Goal: Information Seeking & Learning: Compare options

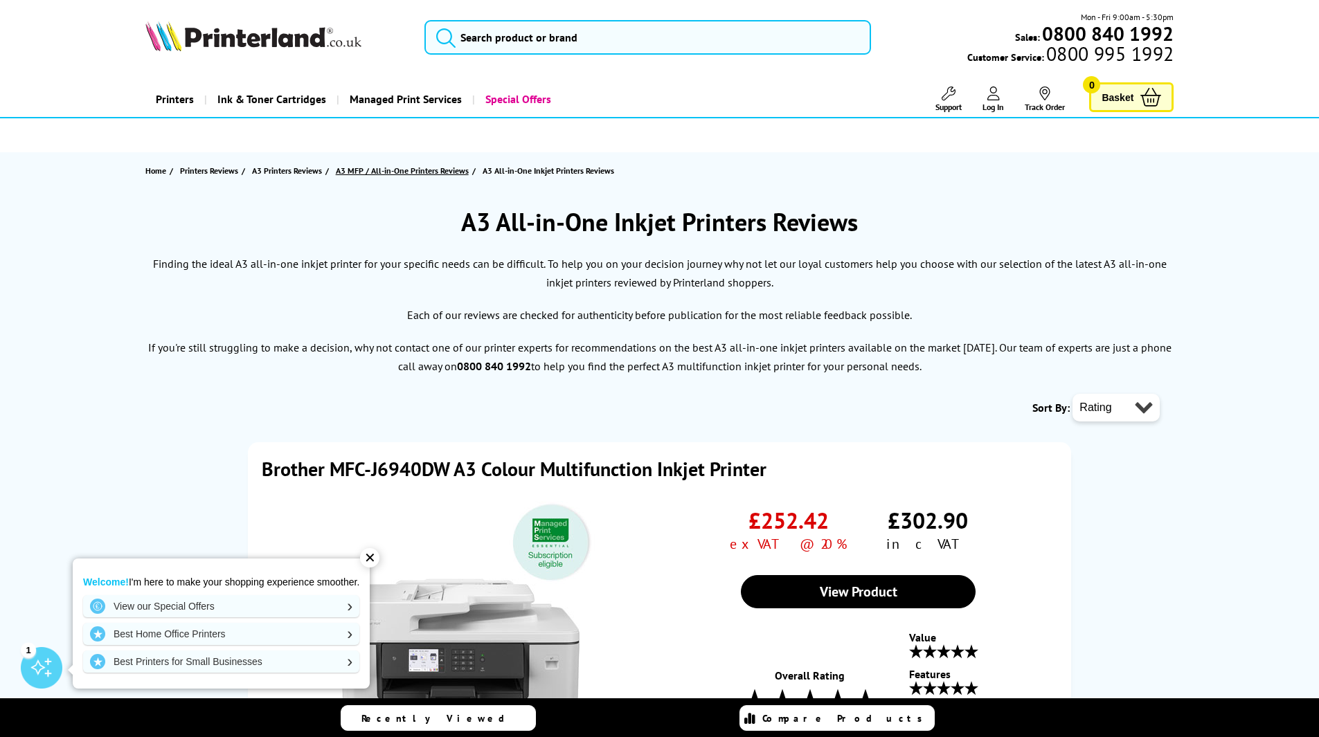
click at [352, 169] on span "A3 MFP / All-in-One Printers Reviews" at bounding box center [402, 170] width 133 height 15
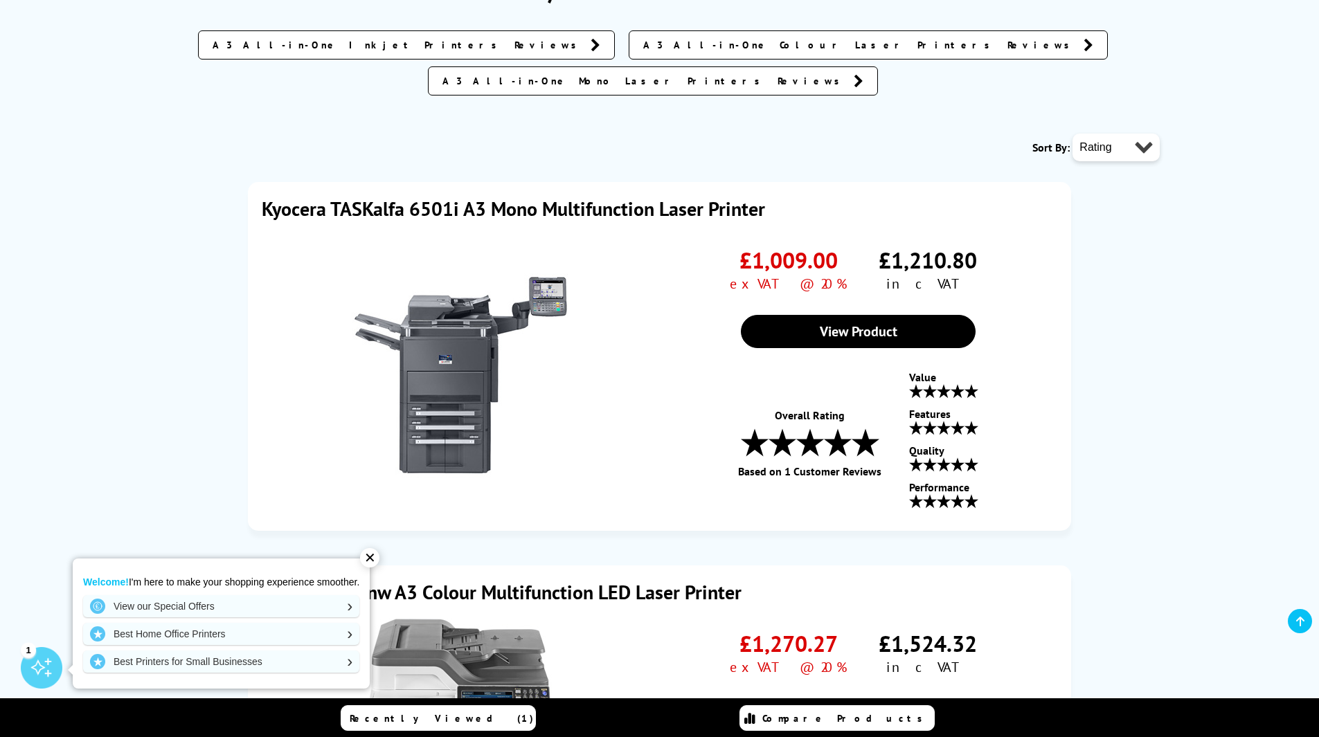
scroll to position [208, 0]
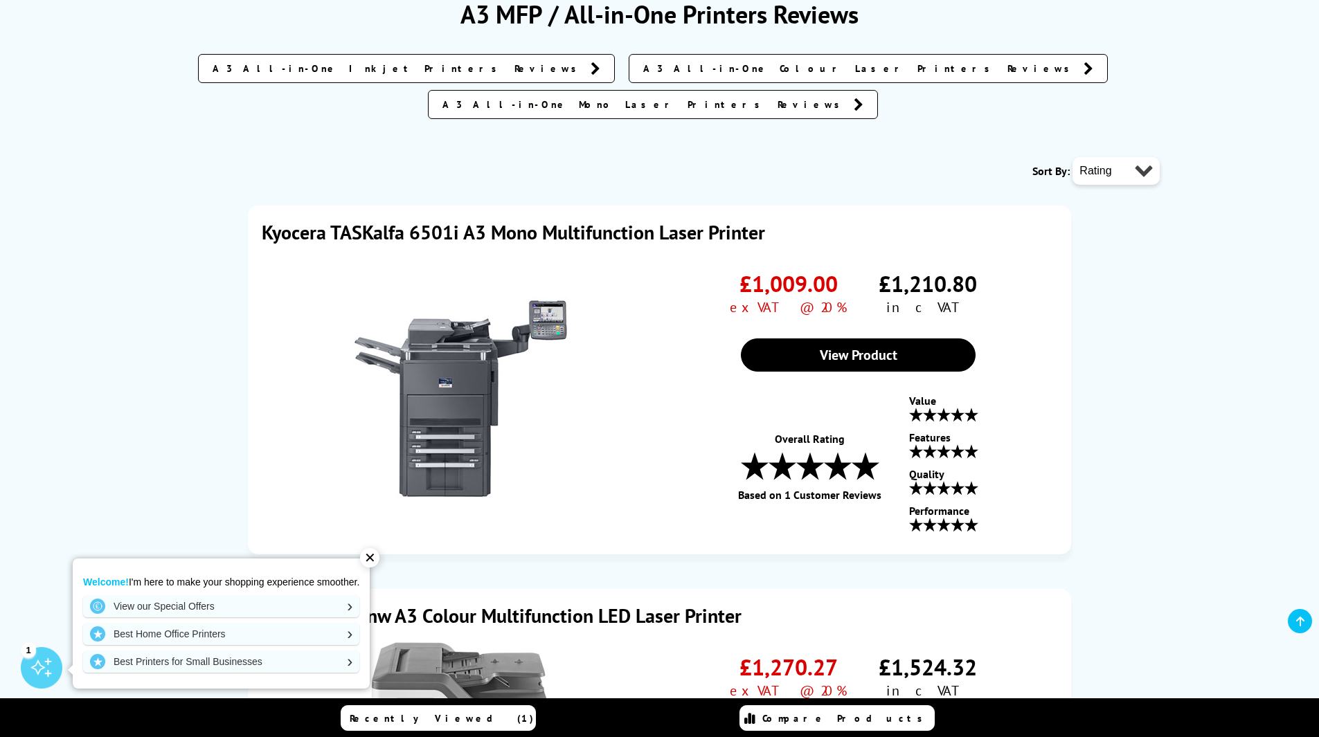
click at [658, 69] on span "A3 All-in-One Colour Laser Printers Reviews" at bounding box center [859, 69] width 433 height 14
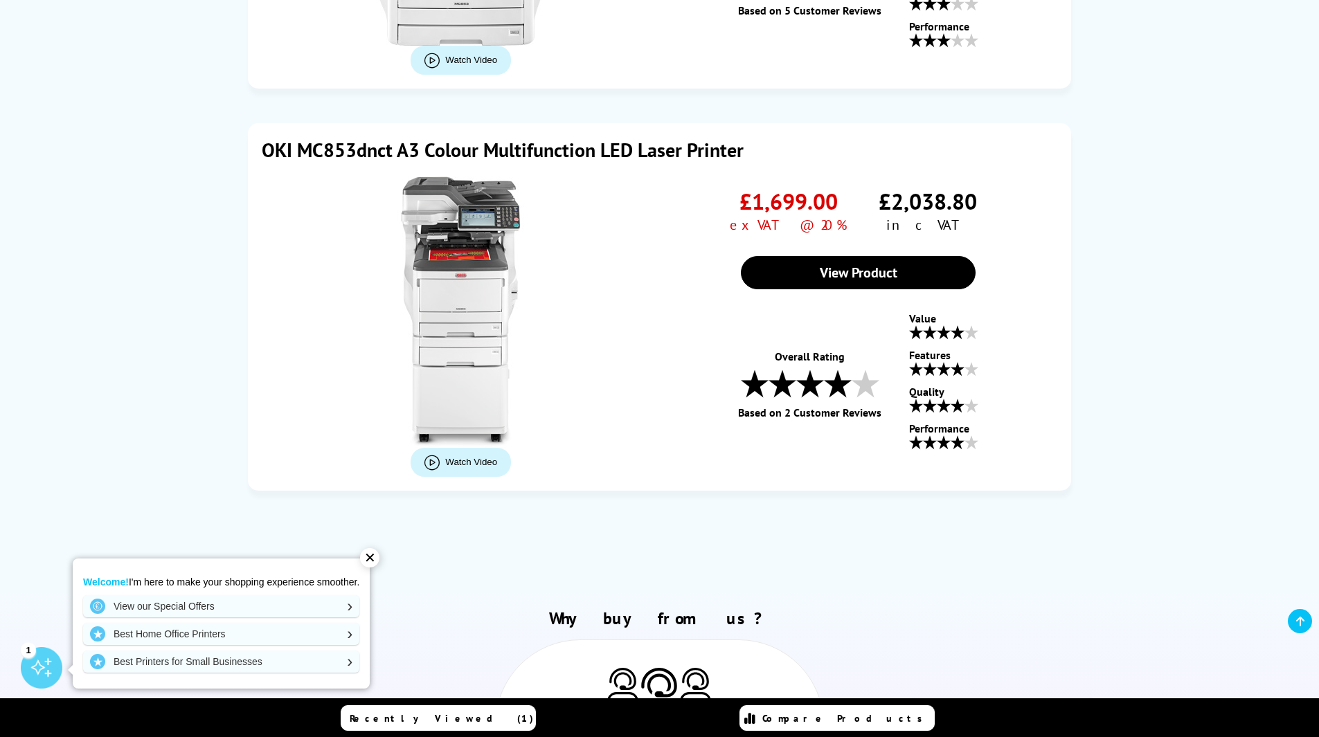
scroll to position [3600, 0]
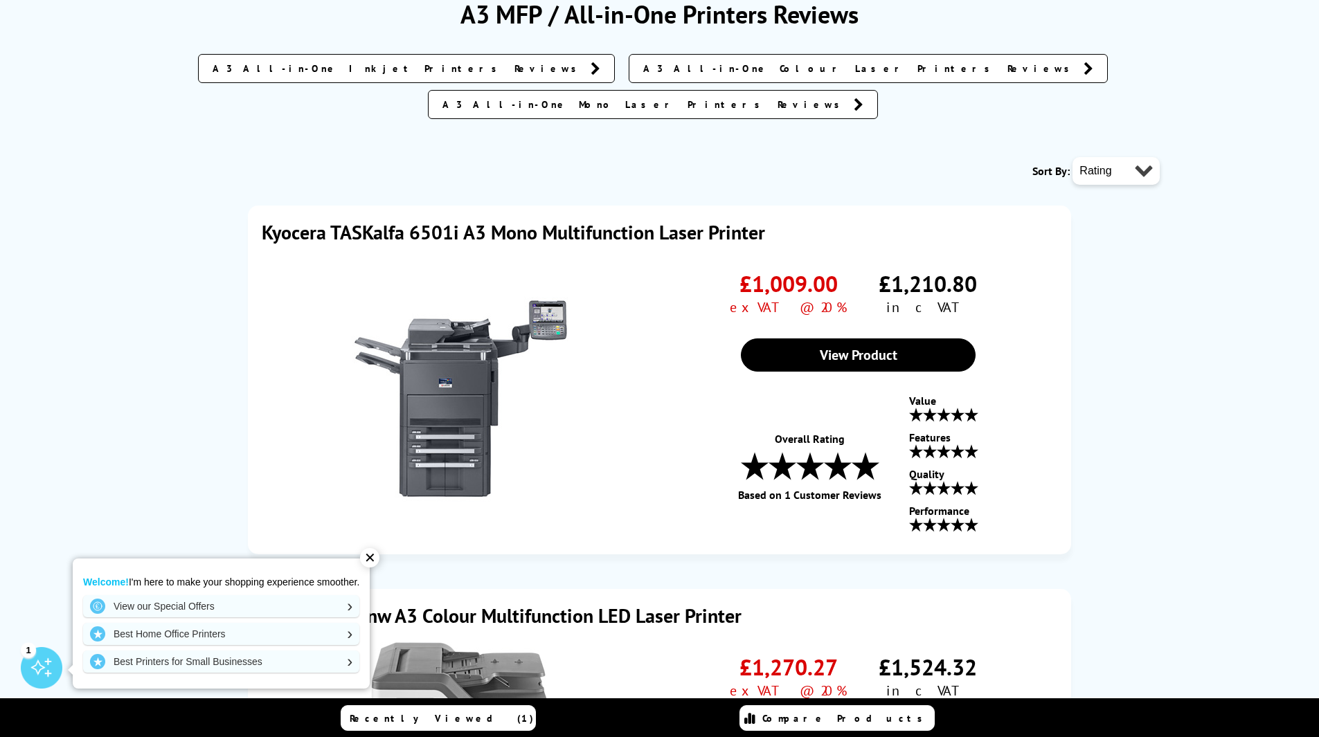
click at [433, 64] on span "A3 All-in-One Inkjet Printers Reviews" at bounding box center [398, 69] width 371 height 14
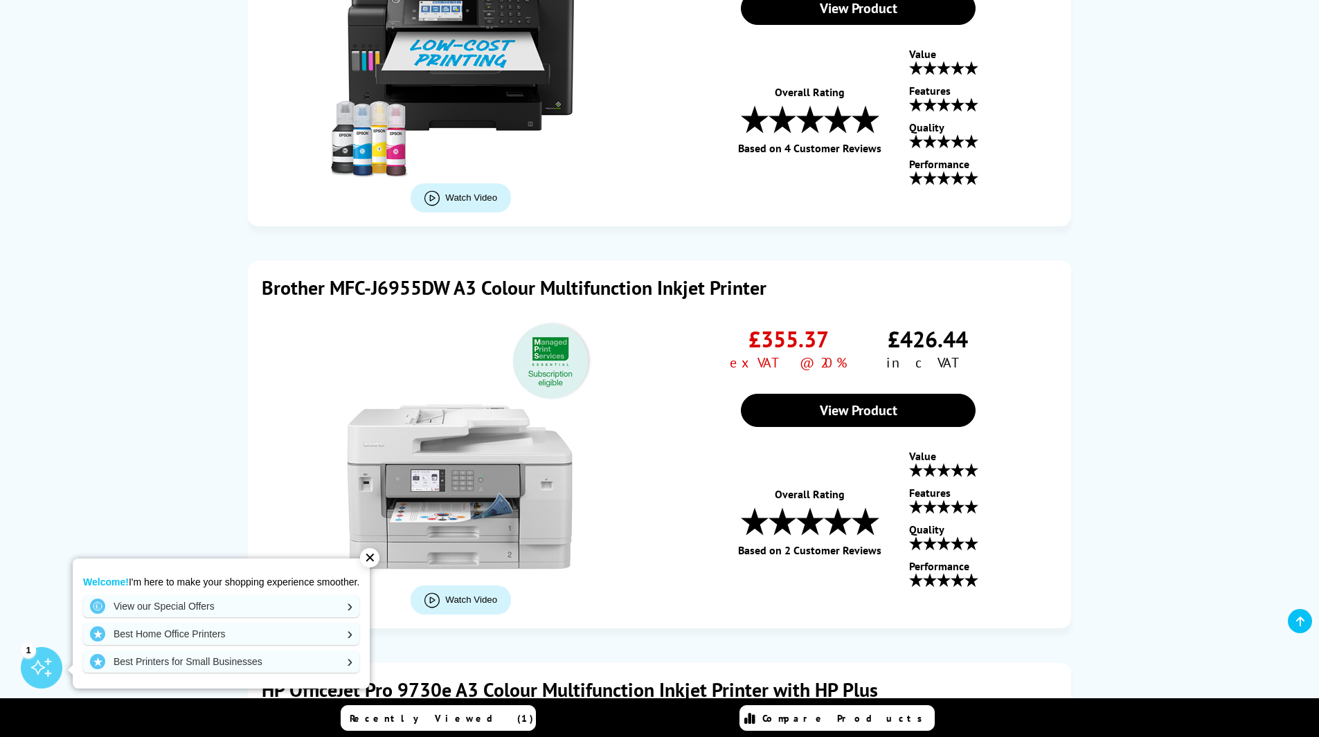
scroll to position [1108, 0]
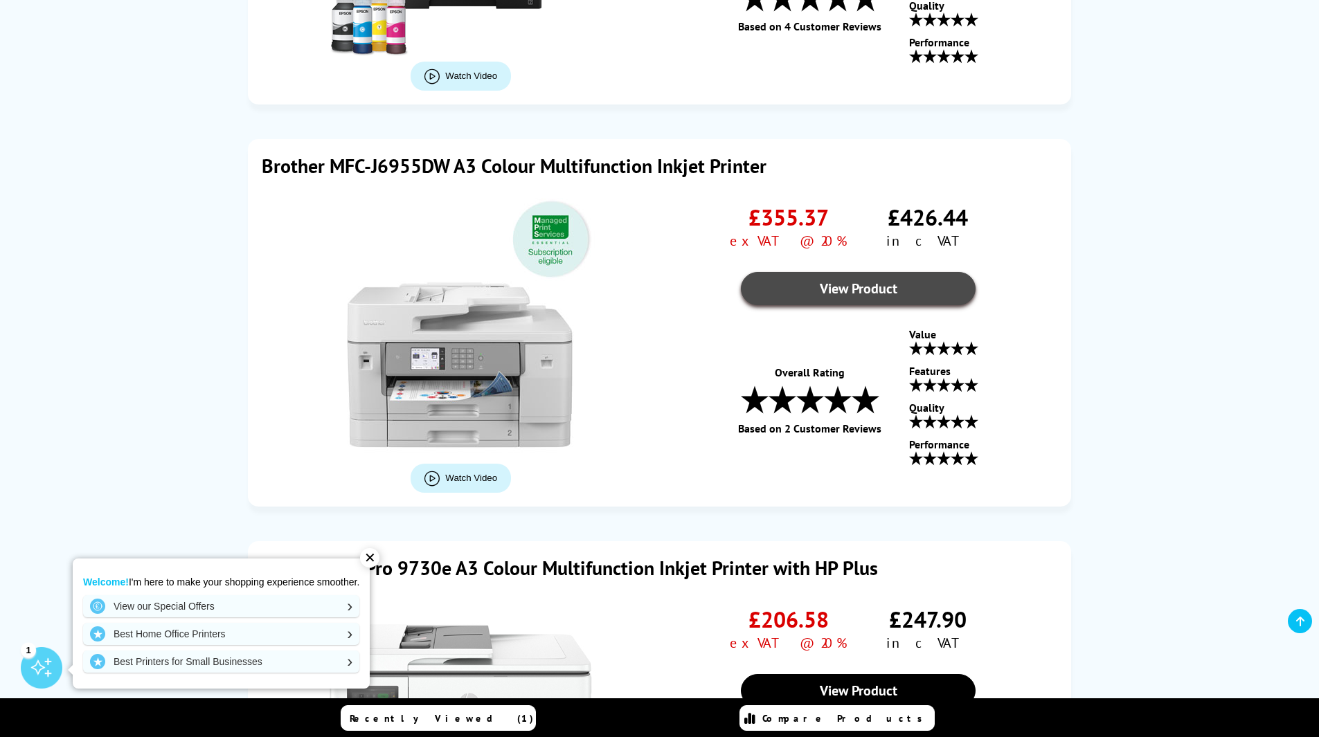
click at [822, 288] on link "View Product" at bounding box center [858, 288] width 235 height 33
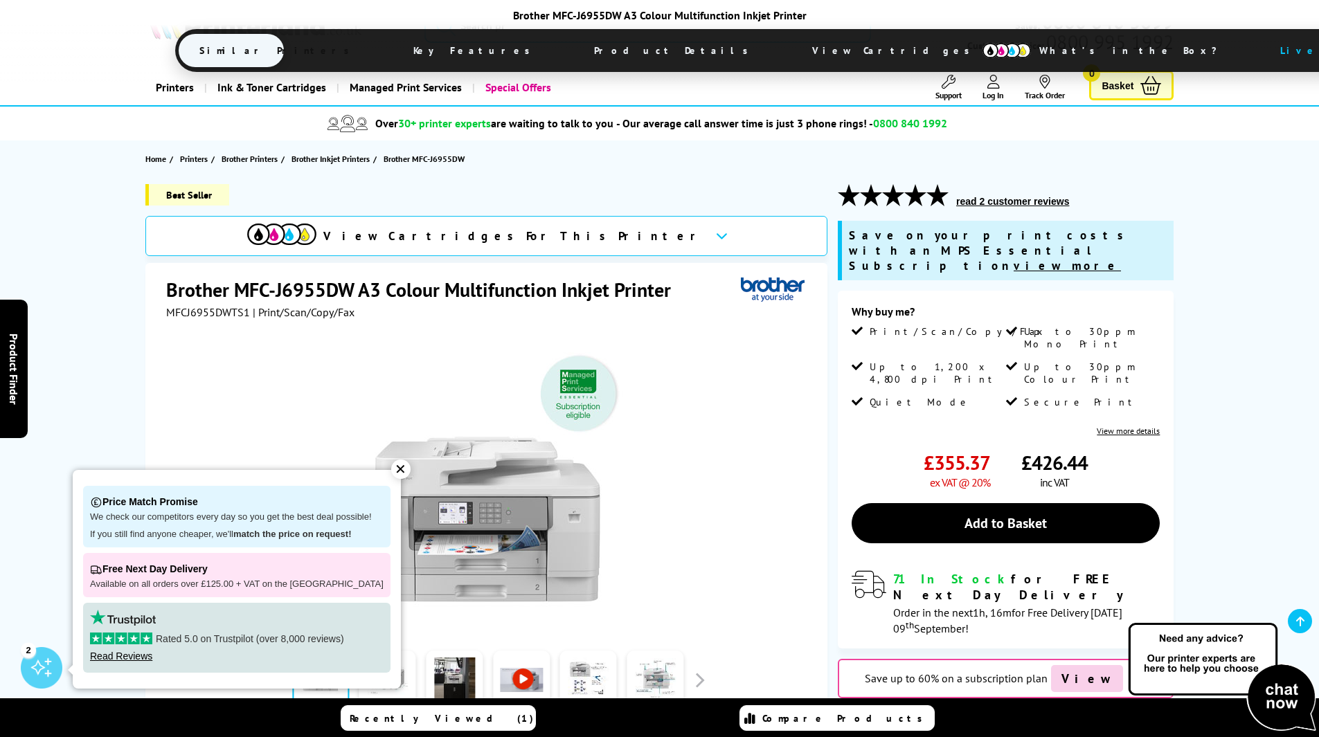
scroll to position [277, 0]
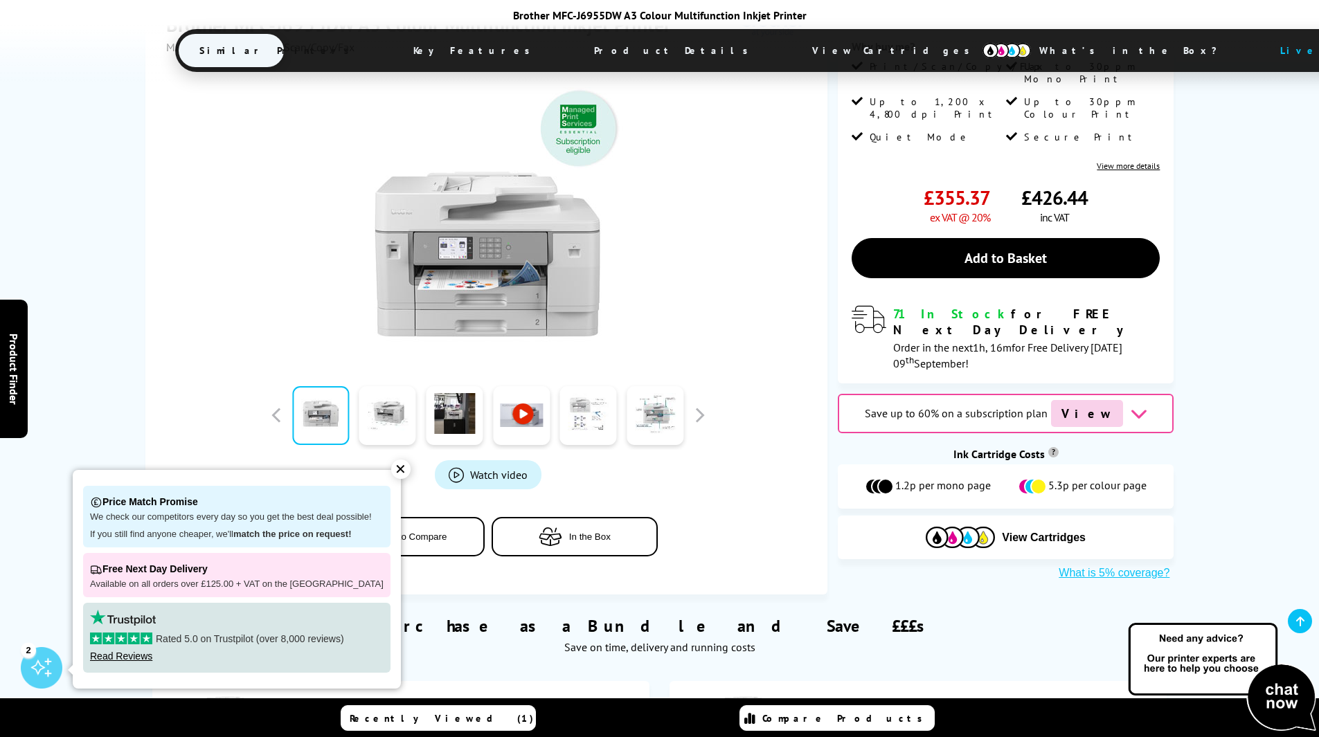
click at [581, 422] on link at bounding box center [588, 415] width 57 height 59
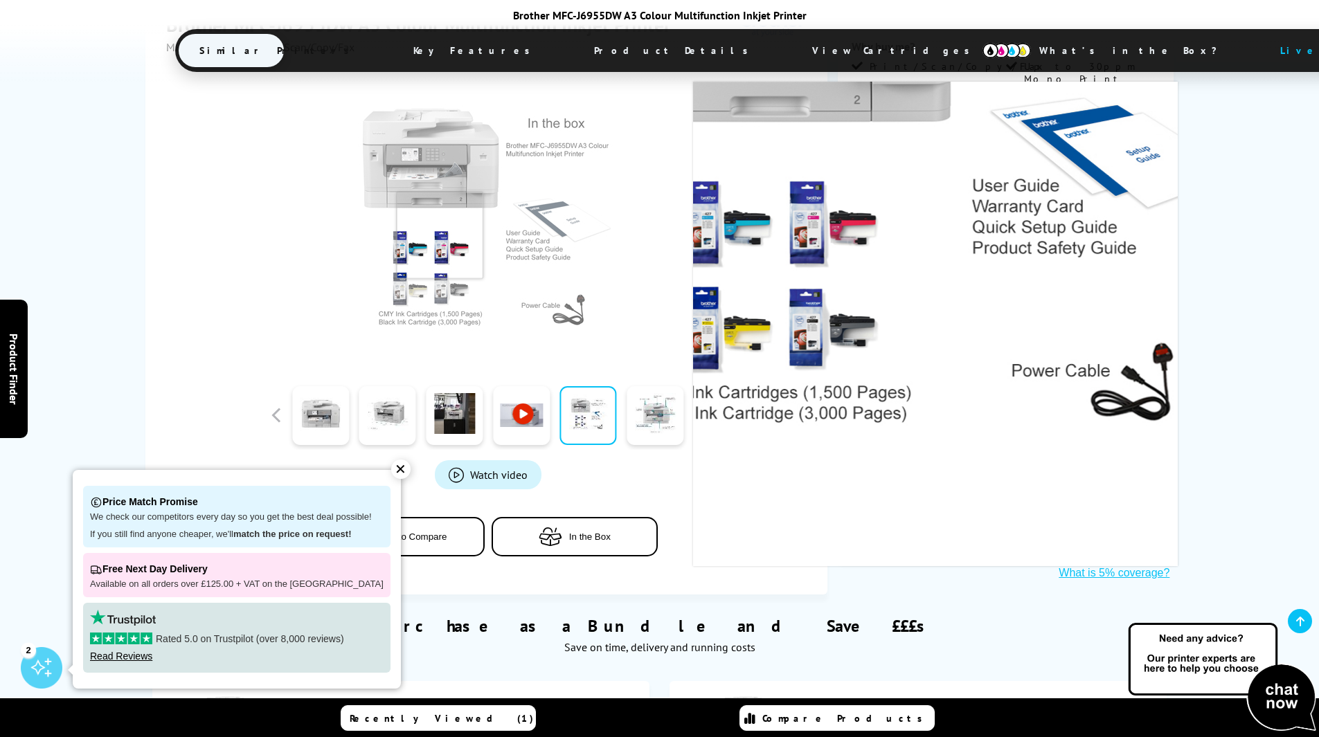
click at [431, 269] on img at bounding box center [487, 217] width 271 height 271
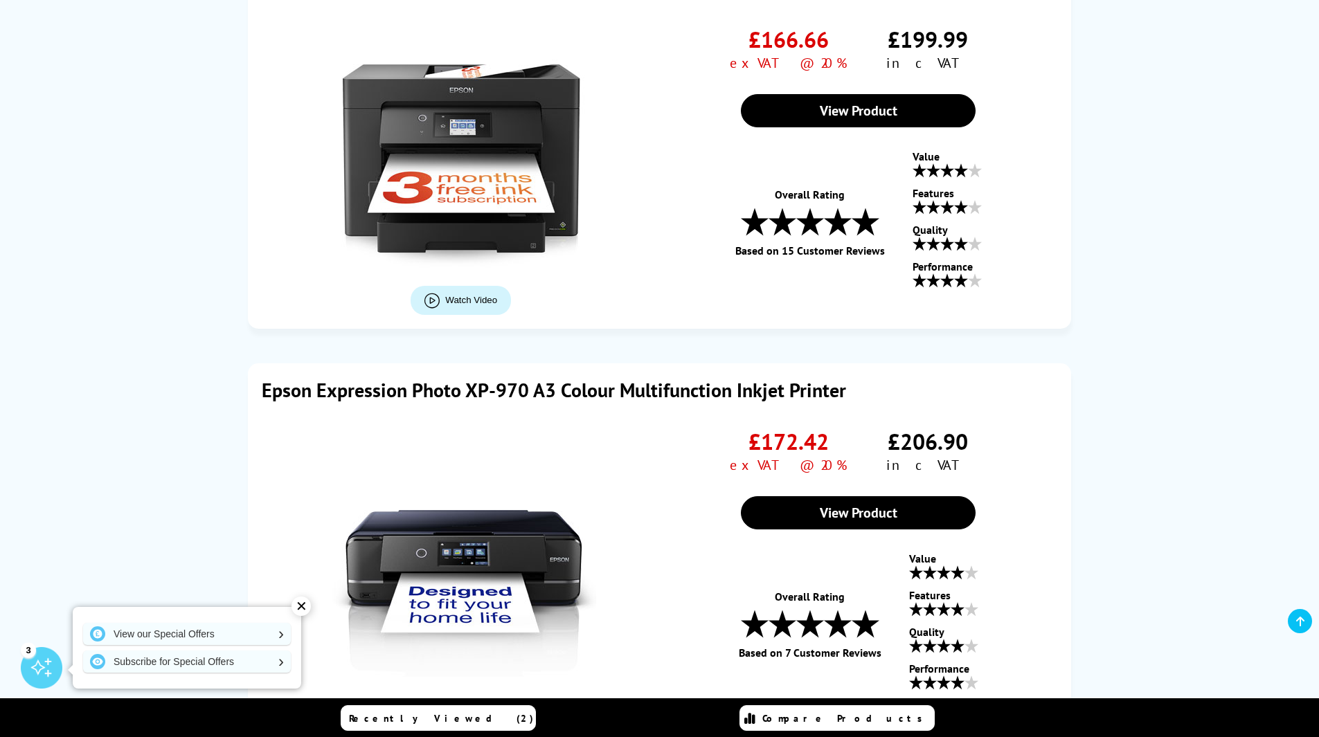
scroll to position [2284, 0]
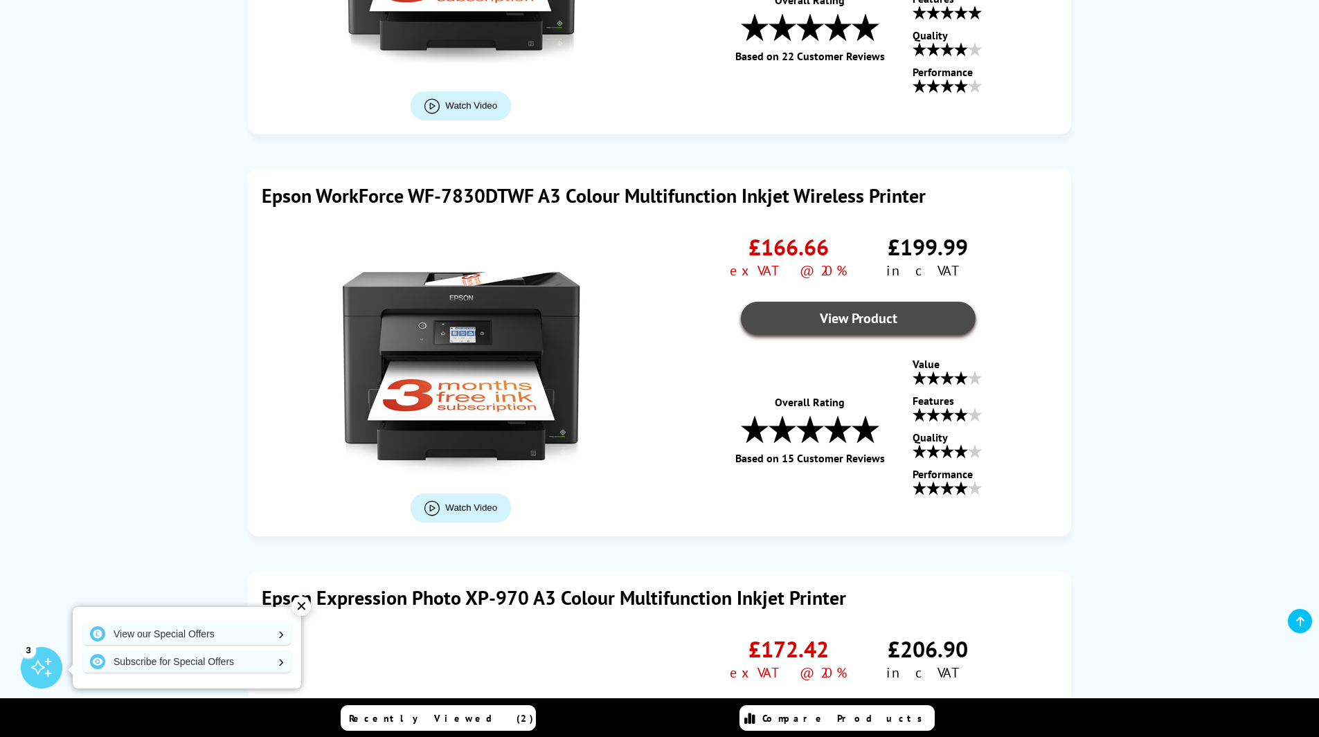
click at [811, 318] on link "View Product" at bounding box center [858, 318] width 235 height 33
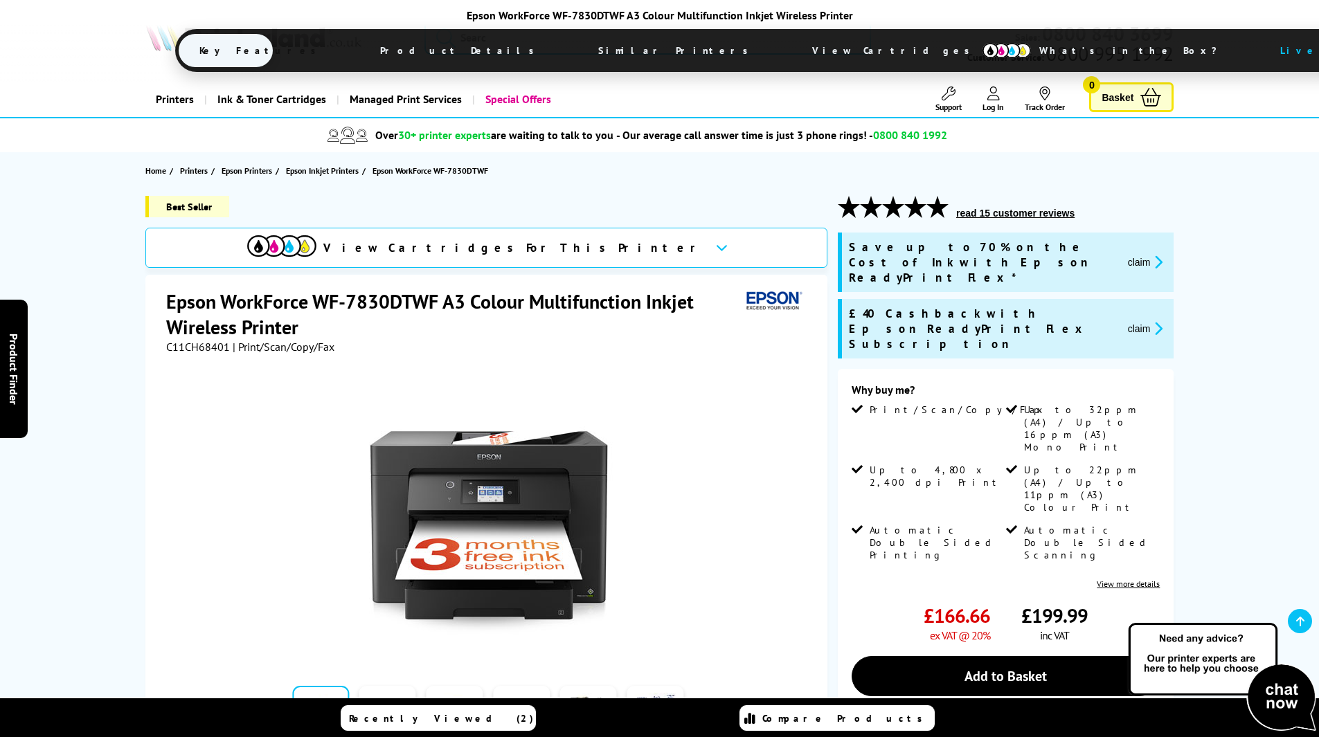
scroll to position [485, 0]
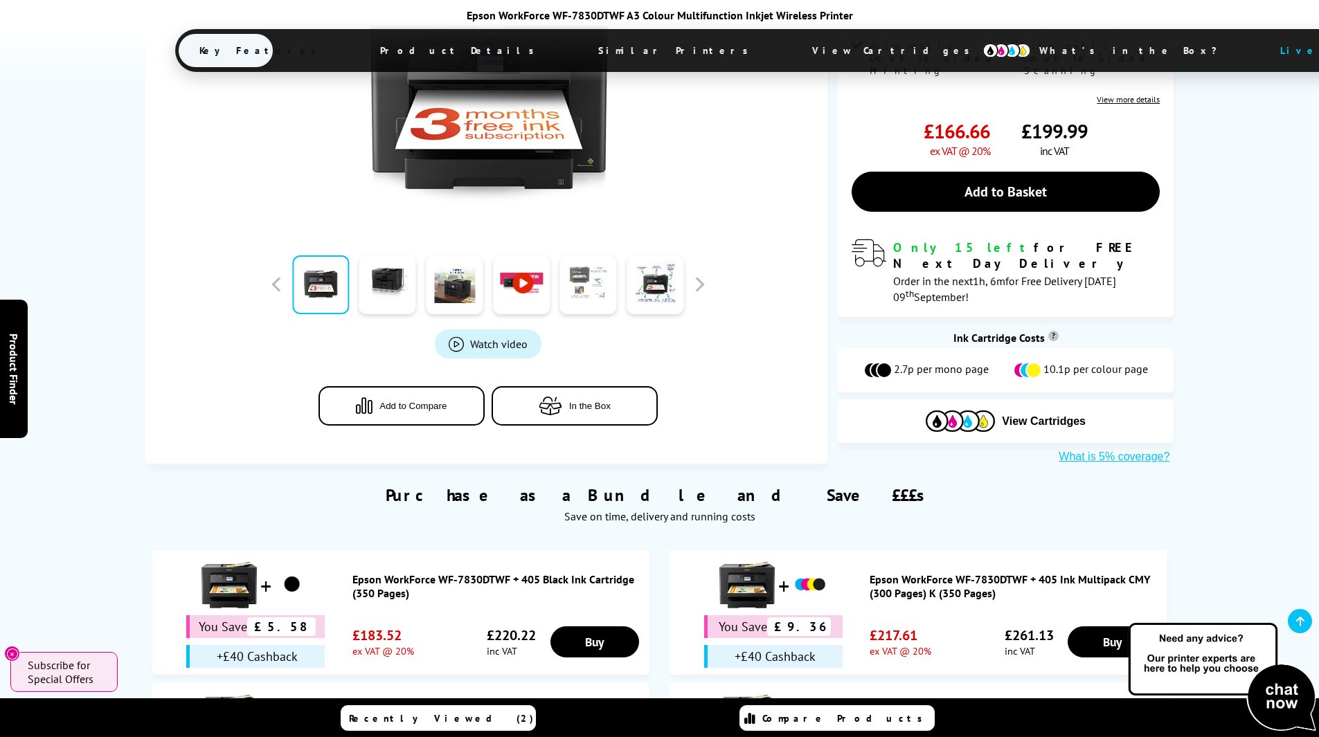
click at [599, 255] on link at bounding box center [588, 284] width 57 height 59
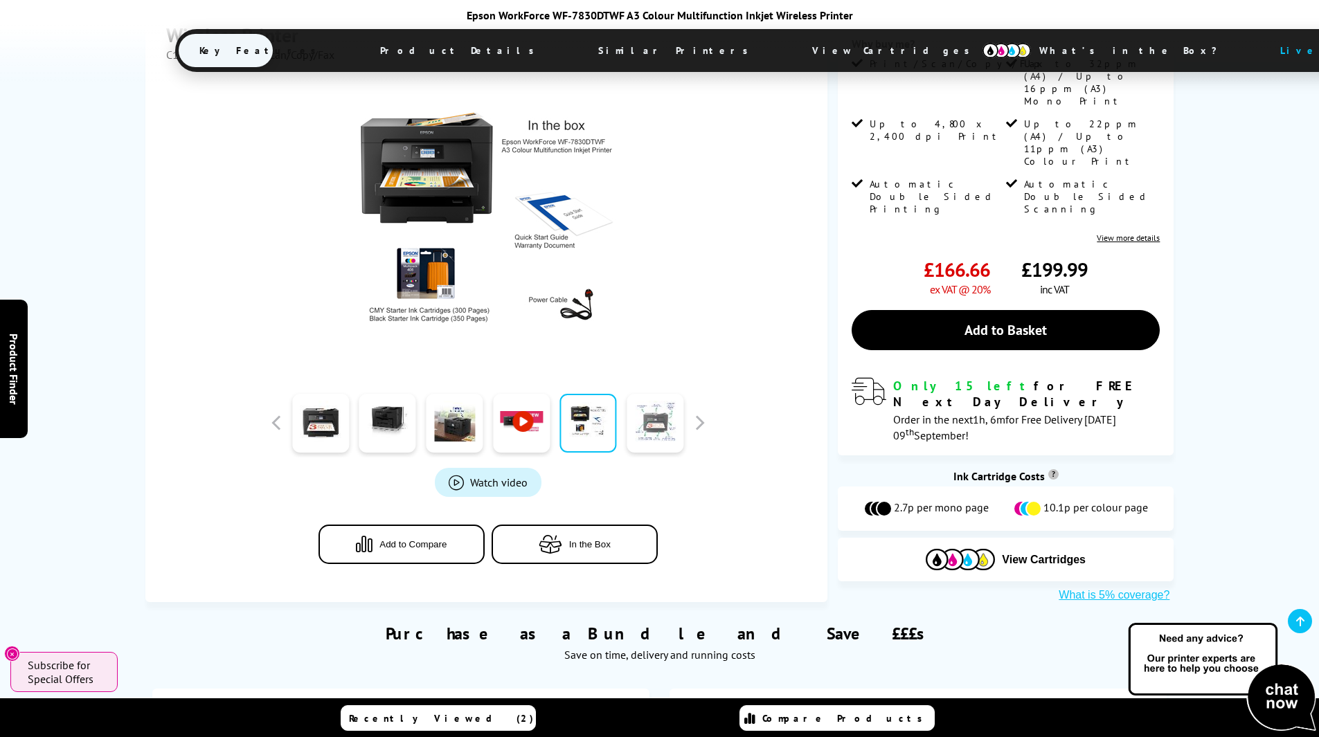
scroll to position [138, 0]
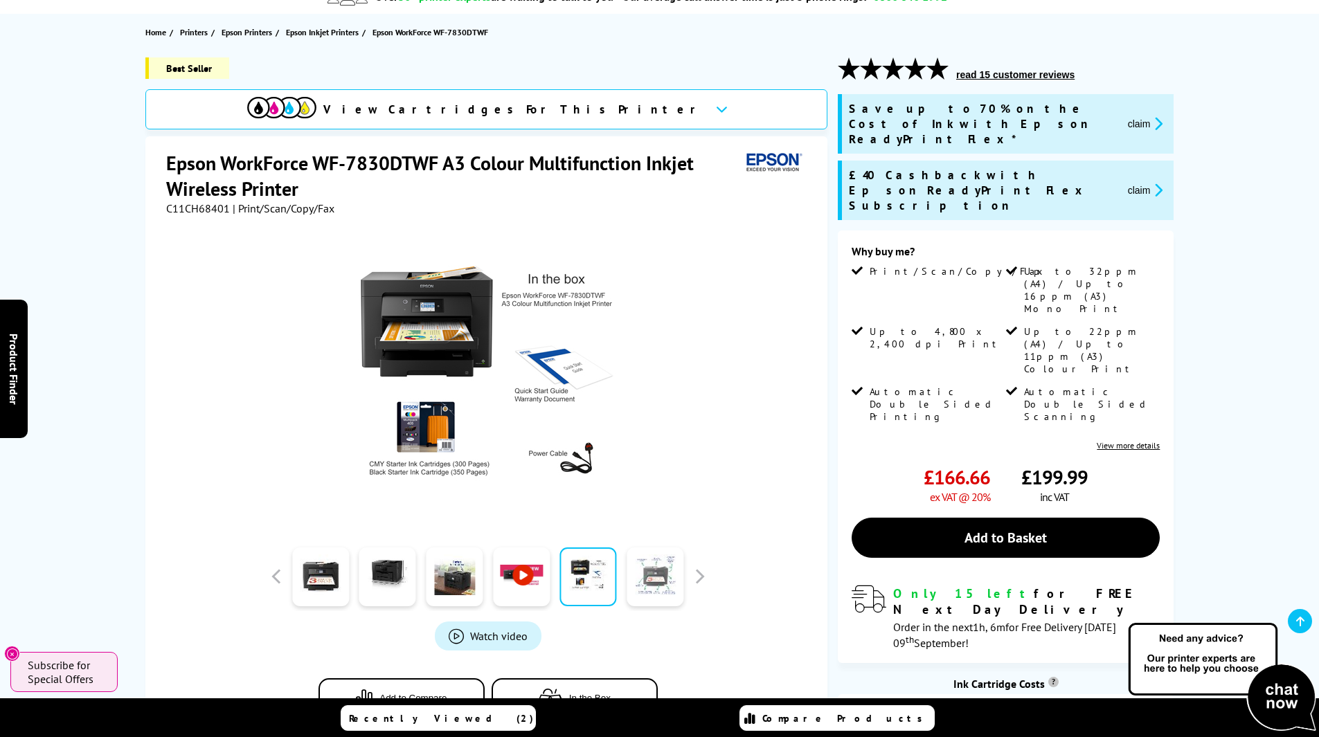
click at [657, 570] on link at bounding box center [654, 577] width 57 height 59
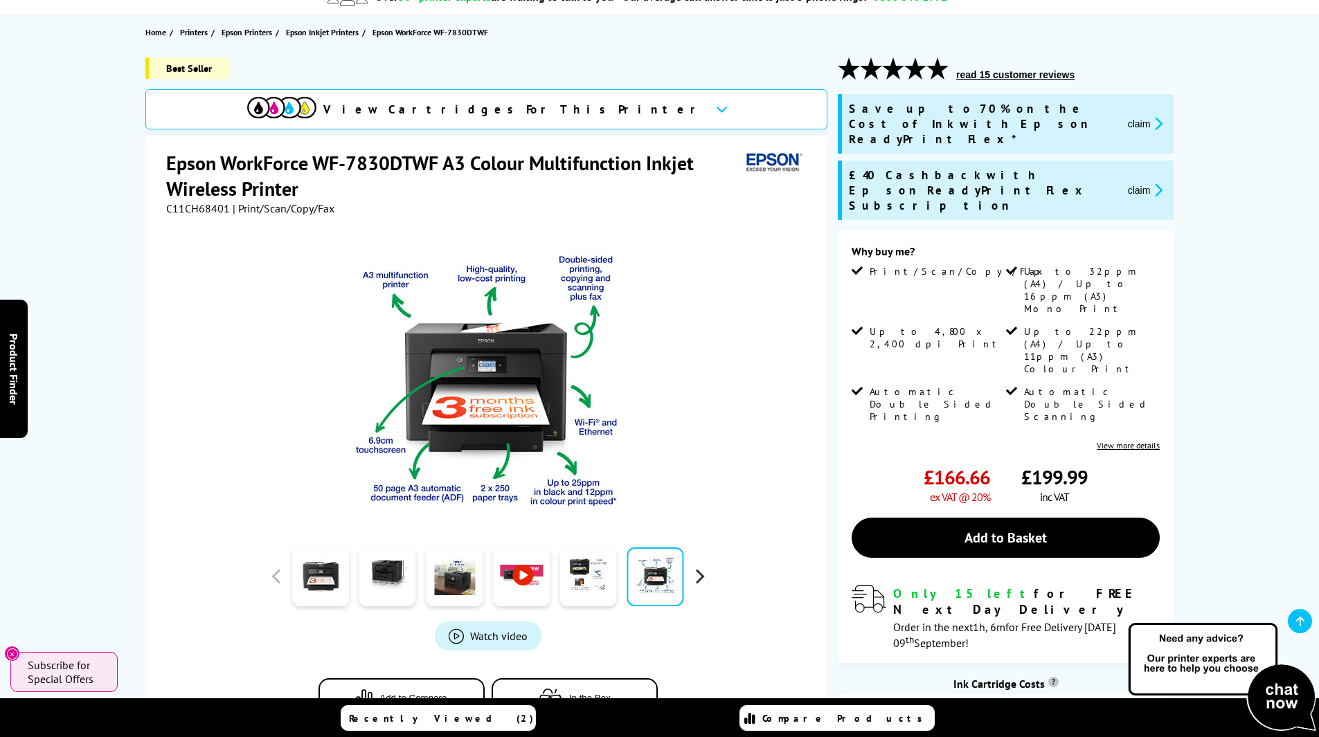
click at [695, 581] on button "button" at bounding box center [699, 576] width 21 height 21
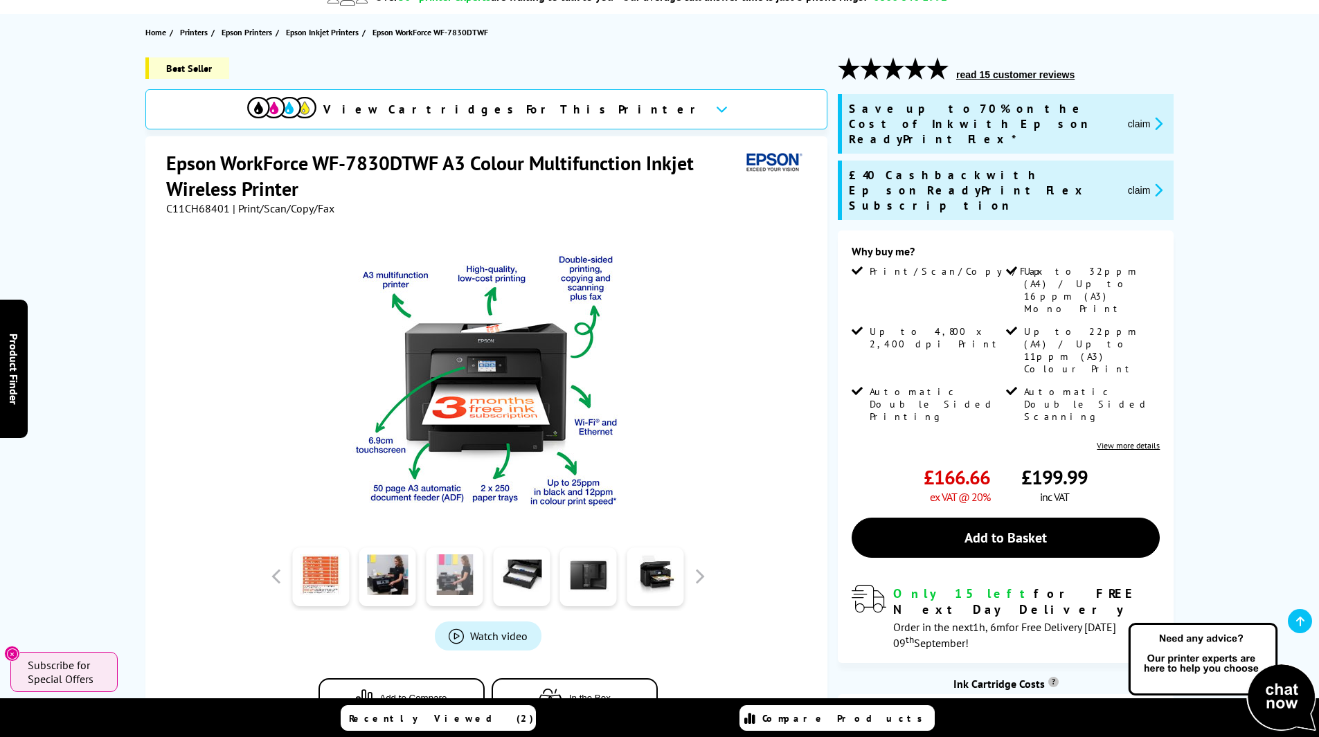
click at [455, 582] on link at bounding box center [454, 577] width 57 height 59
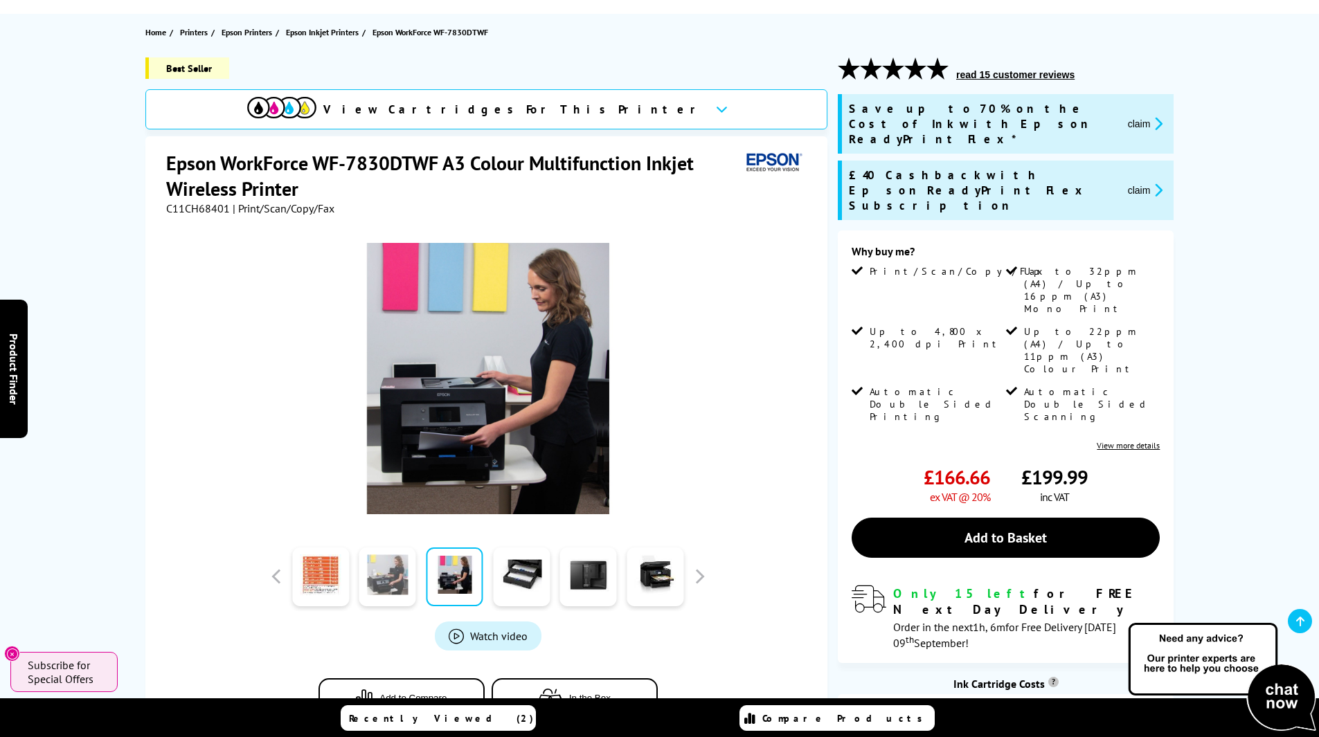
click at [395, 580] on link at bounding box center [387, 577] width 57 height 59
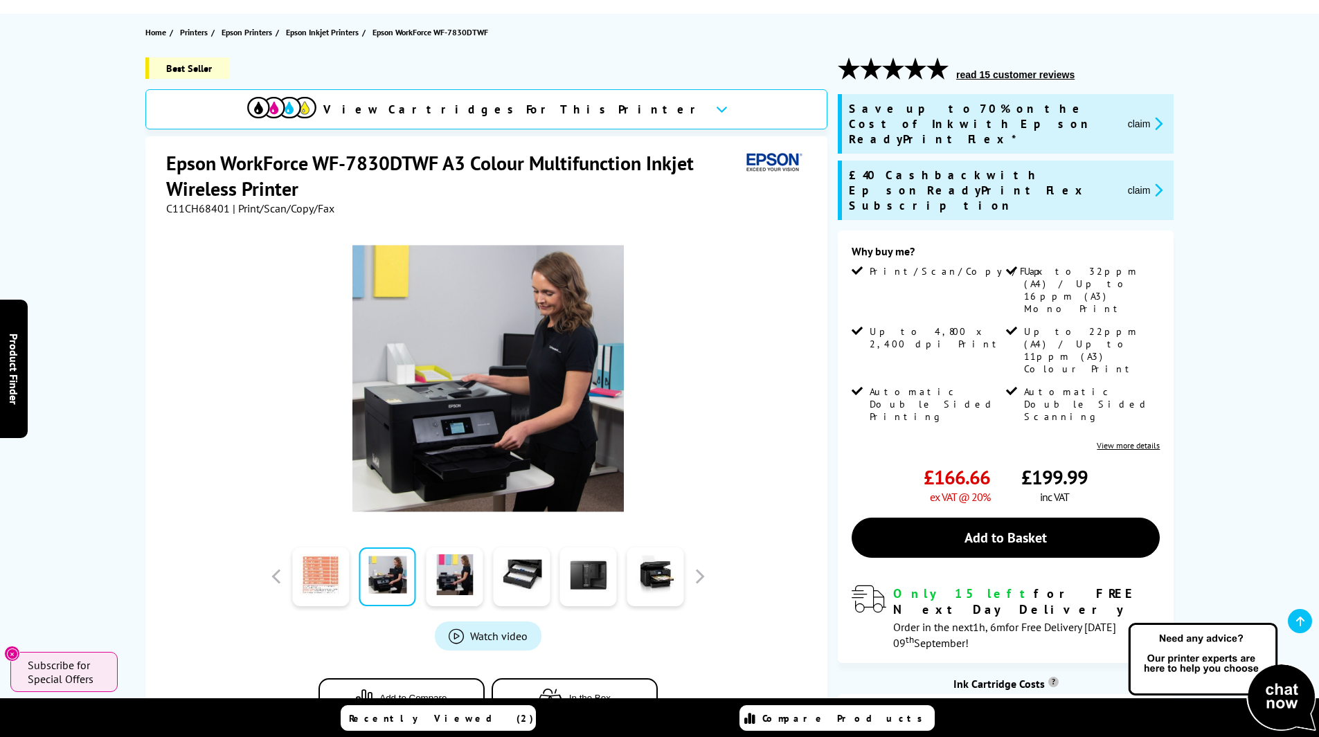
click at [326, 576] on link at bounding box center [320, 577] width 57 height 59
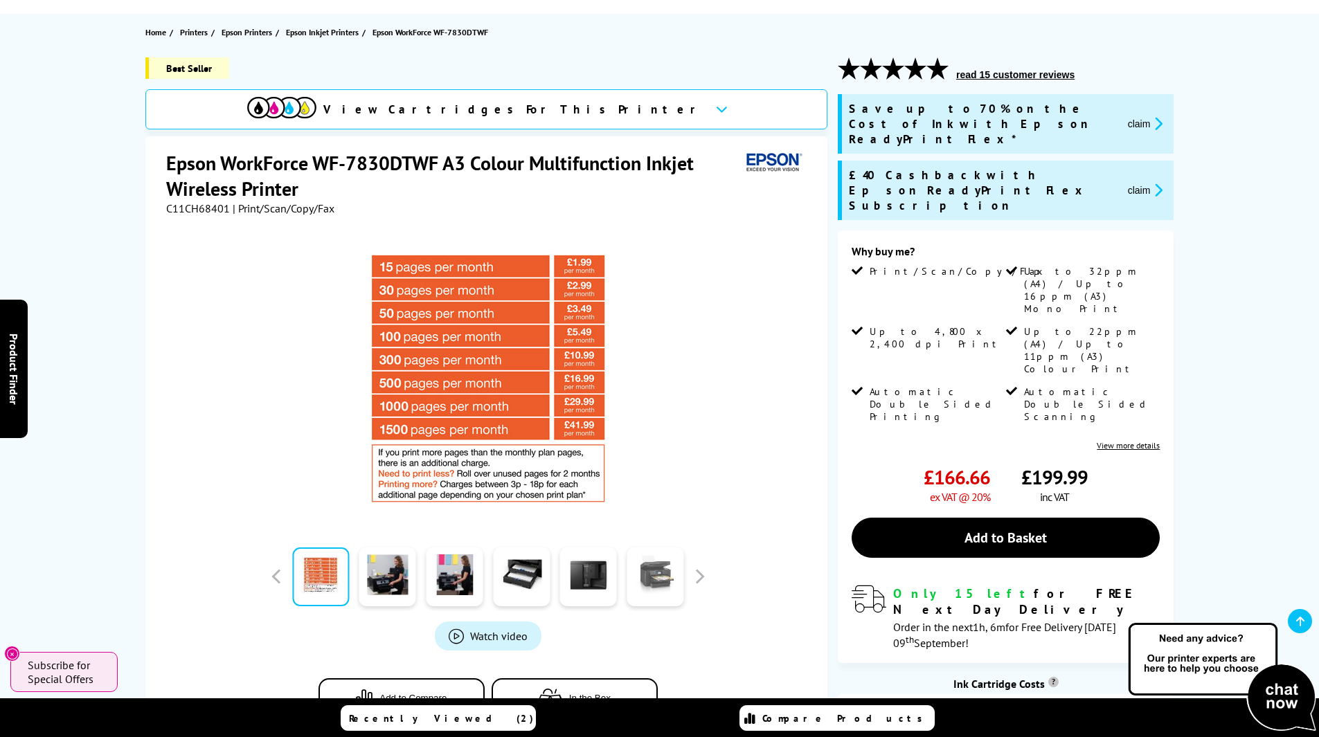
click at [662, 581] on link at bounding box center [654, 577] width 57 height 59
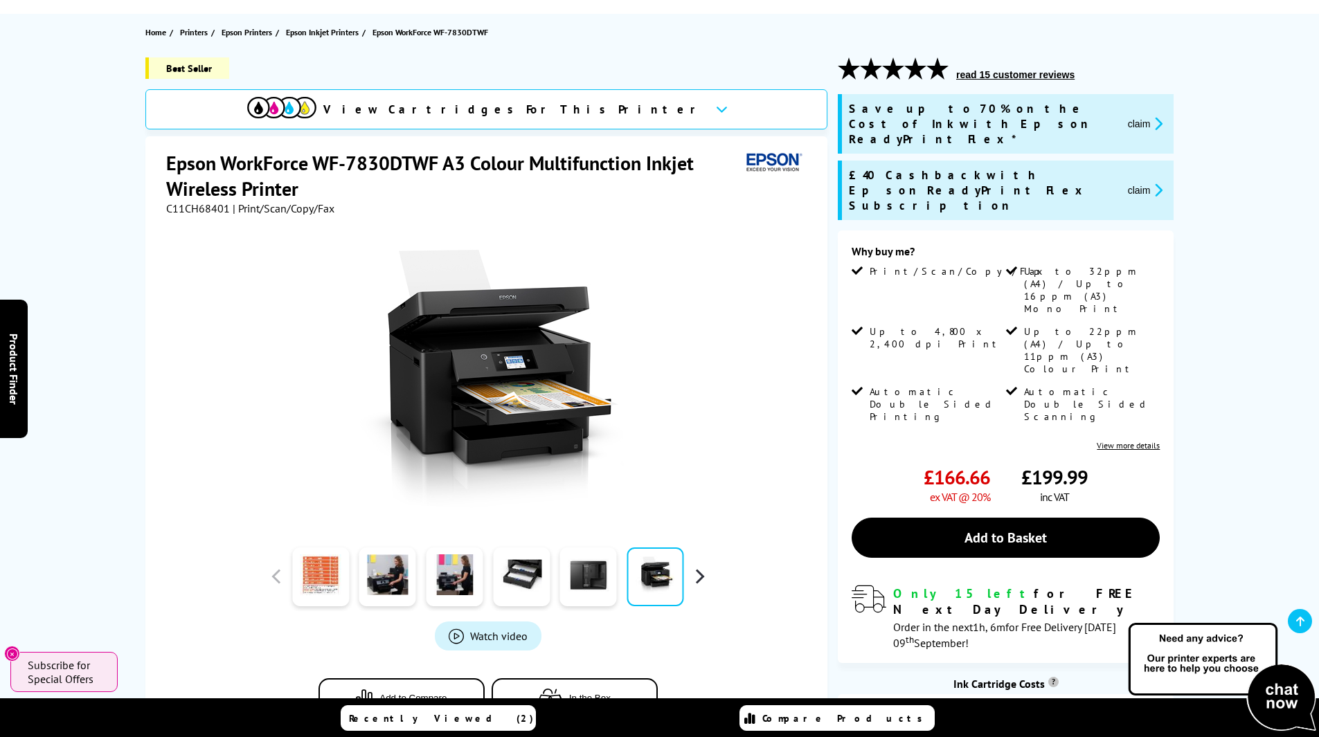
click at [702, 579] on button "button" at bounding box center [699, 576] width 21 height 21
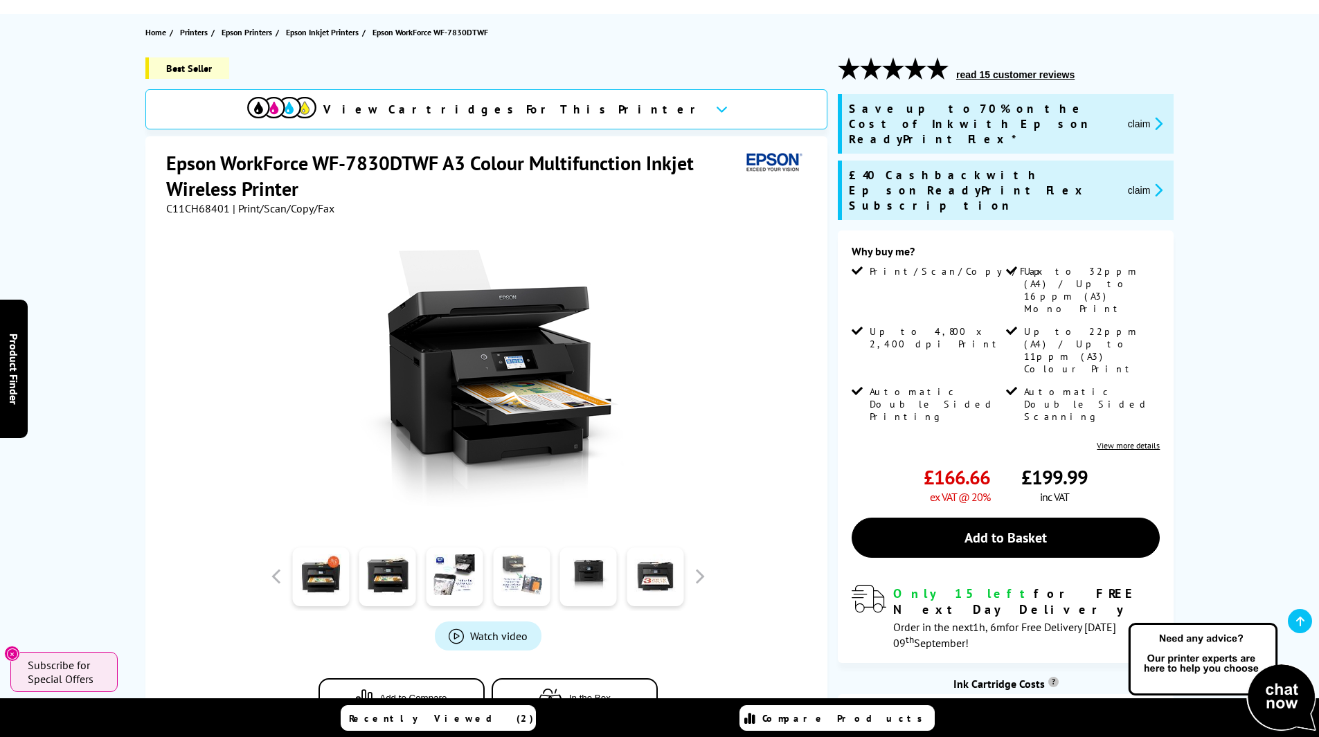
click at [510, 581] on link at bounding box center [521, 577] width 57 height 59
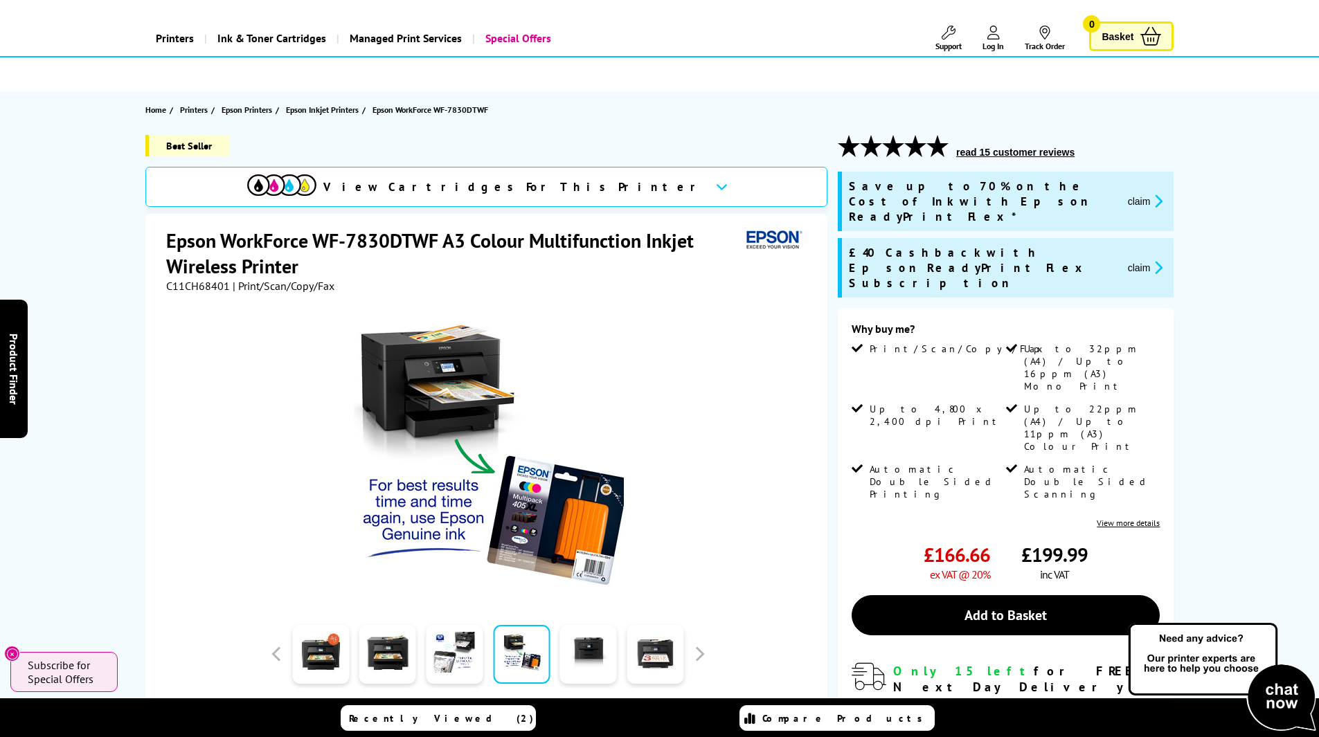
scroll to position [0, 0]
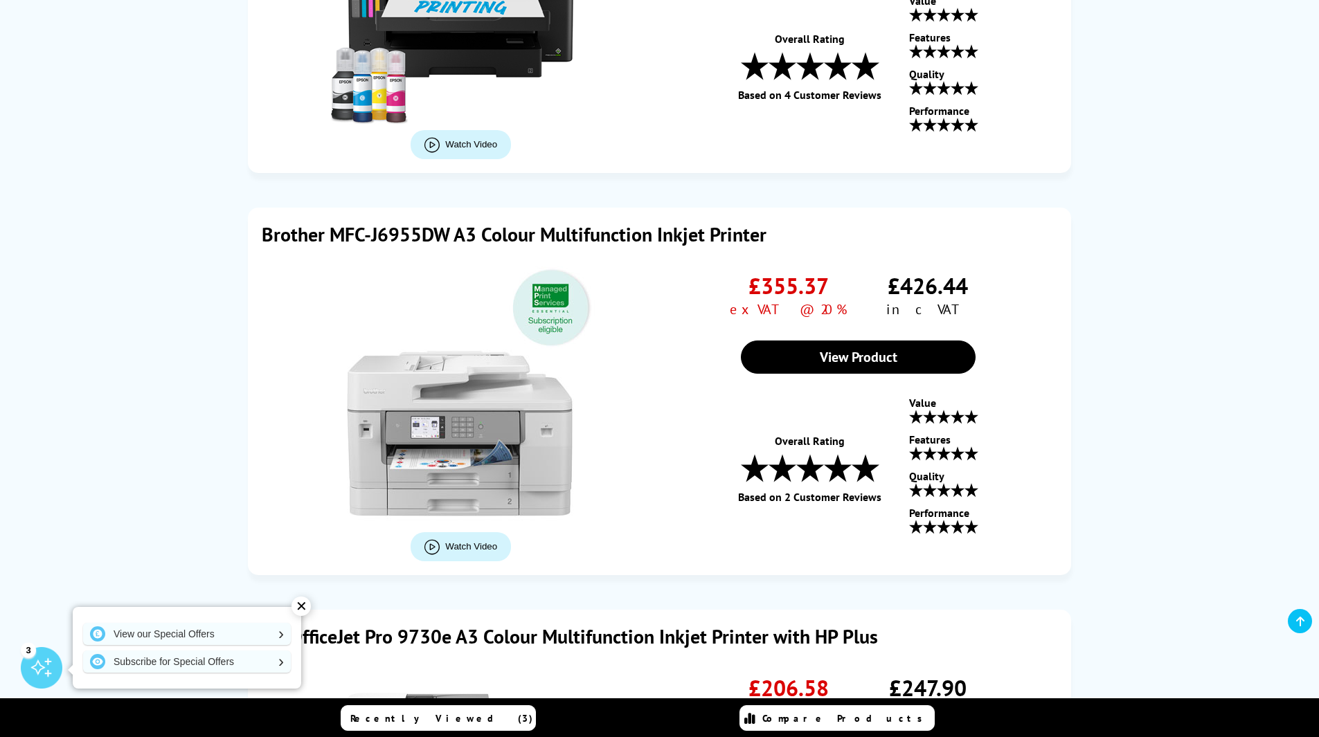
scroll to position [1038, 0]
click at [863, 357] on link "View Product" at bounding box center [858, 357] width 235 height 33
